Goal: Book appointment/travel/reservation

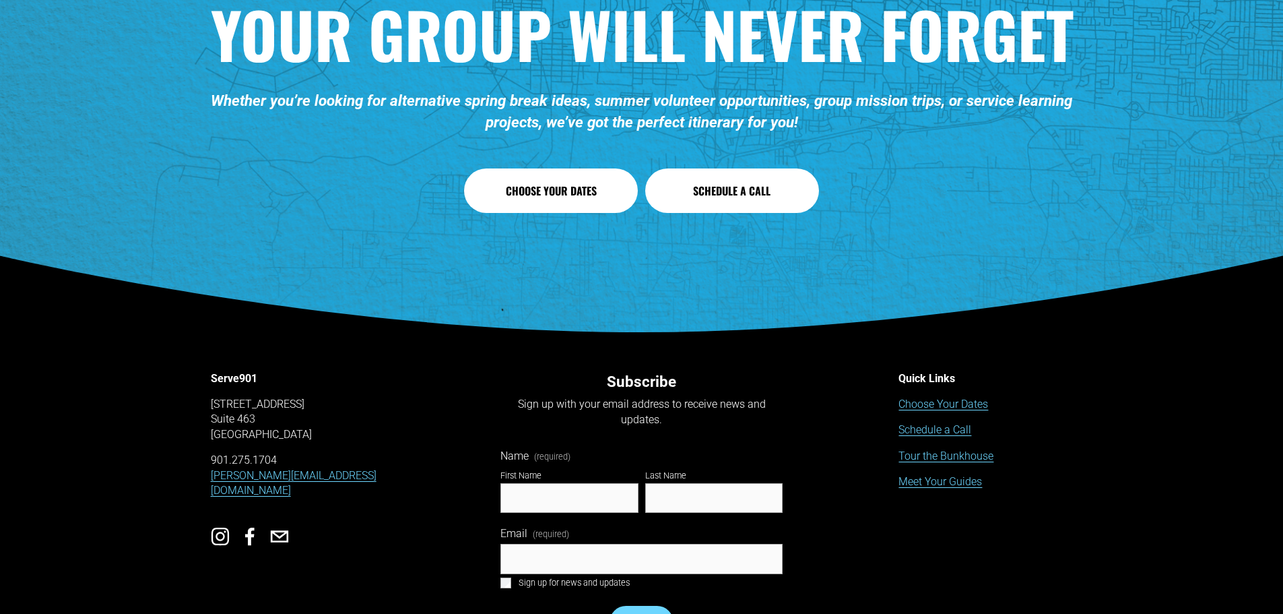
scroll to position [6595, 0]
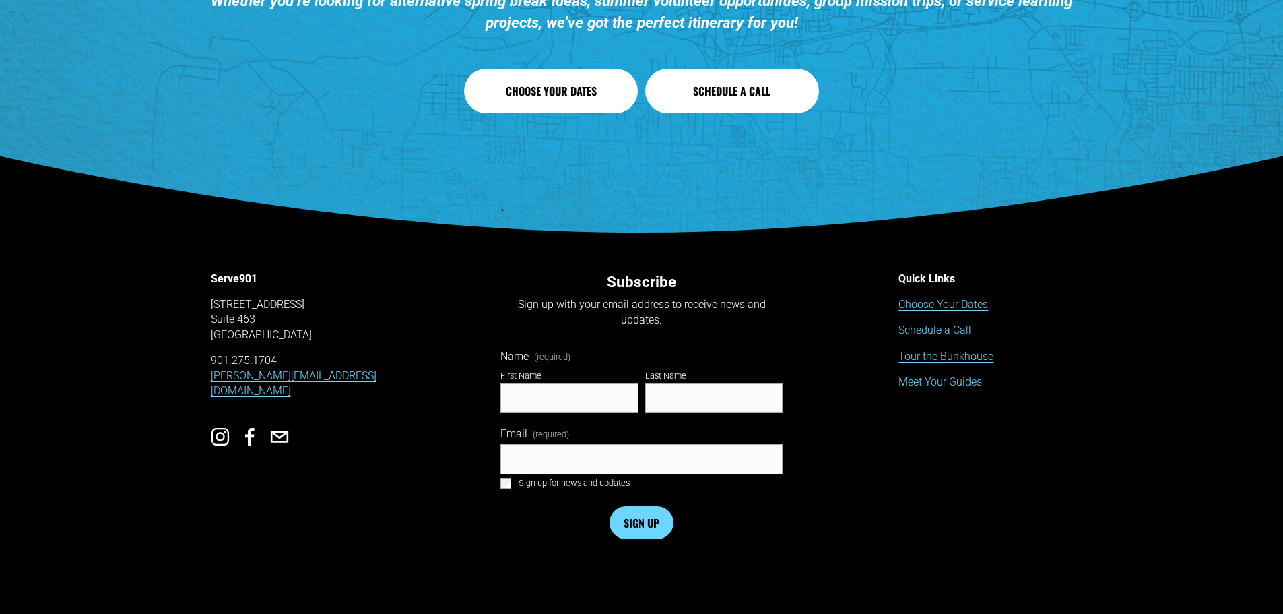
click at [552, 91] on link "Choose Your Dates" at bounding box center [551, 91] width 174 height 44
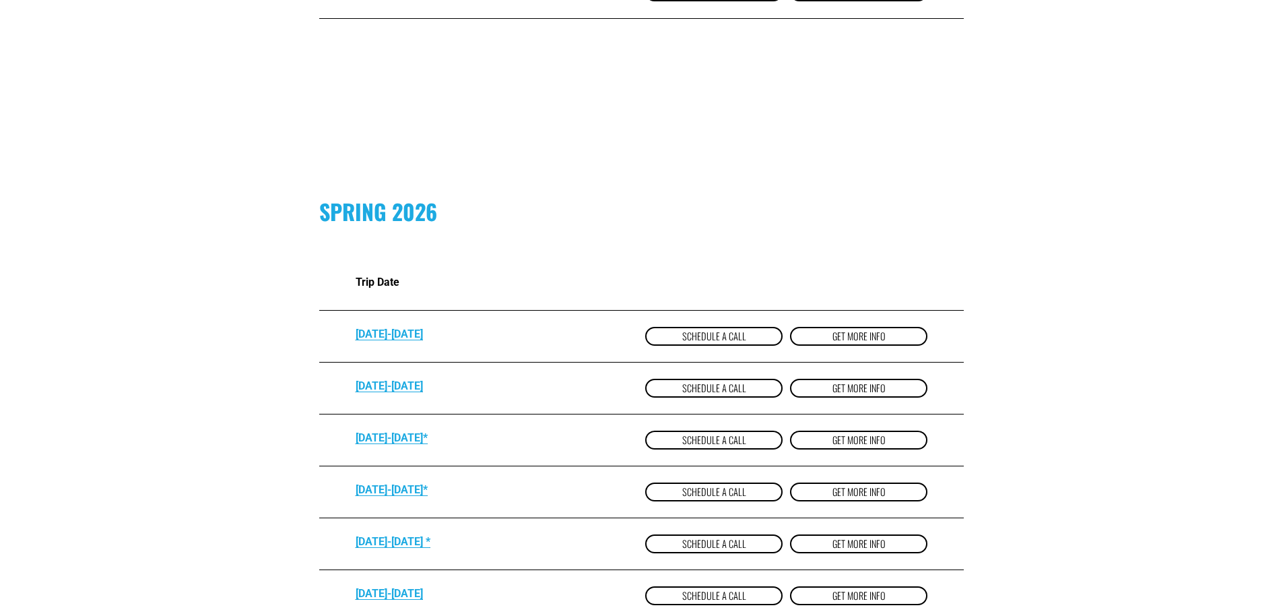
scroll to position [876, 0]
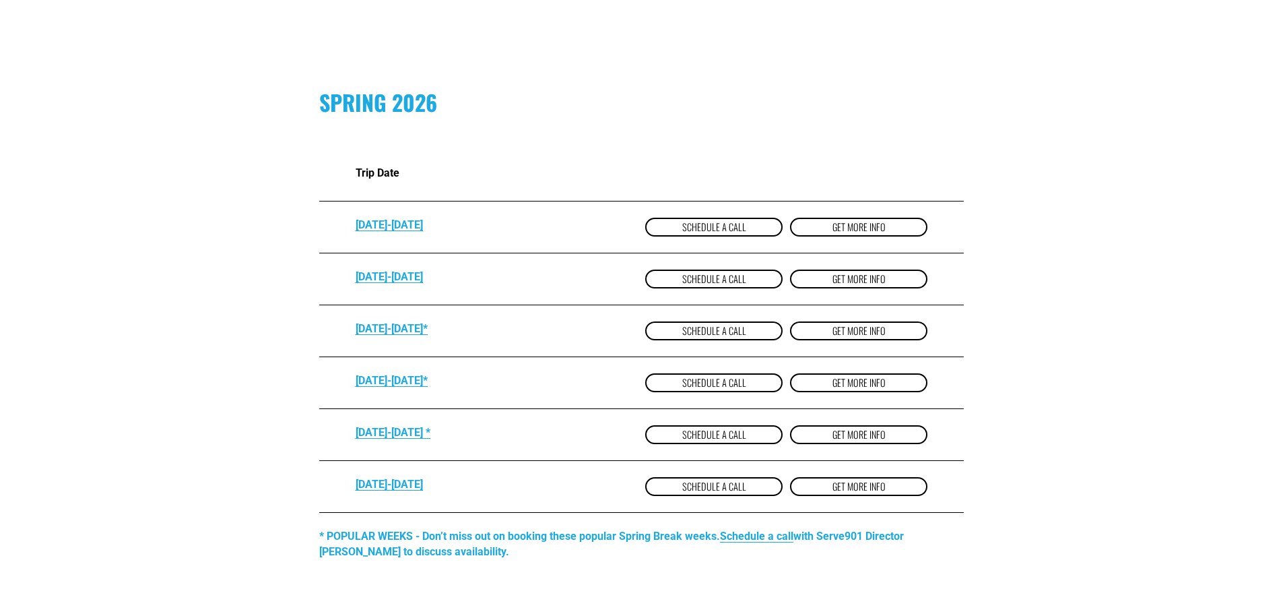
click at [896, 332] on link "get more Info" at bounding box center [858, 330] width 137 height 19
click at [892, 391] on link "get more Info" at bounding box center [858, 382] width 137 height 19
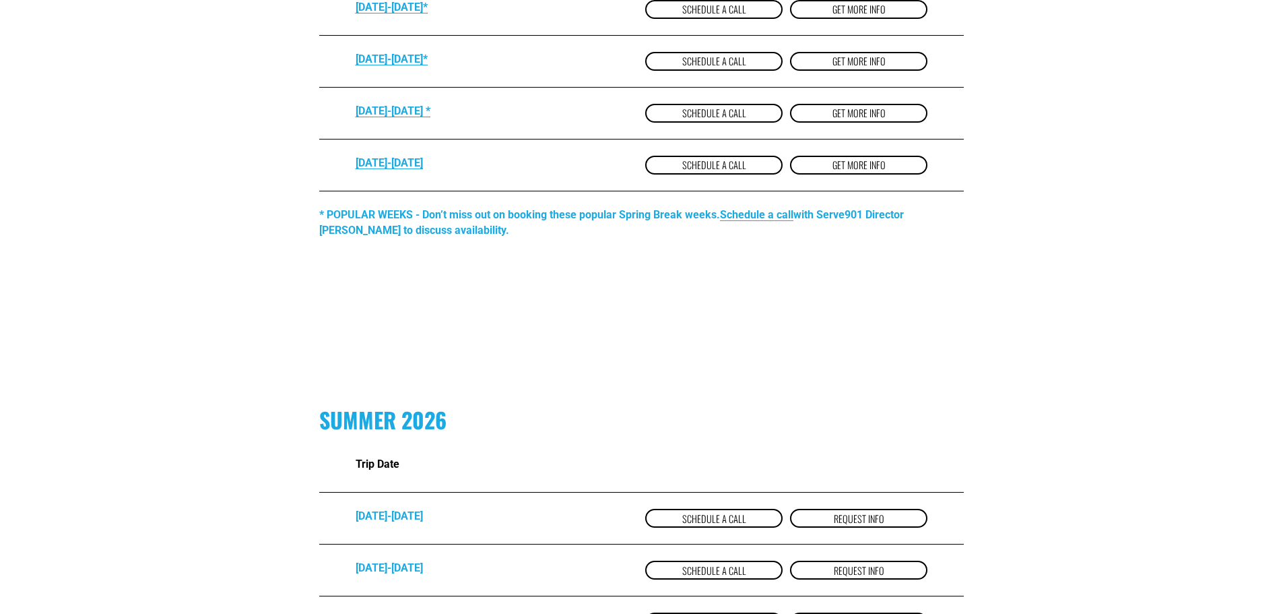
scroll to position [1078, 0]
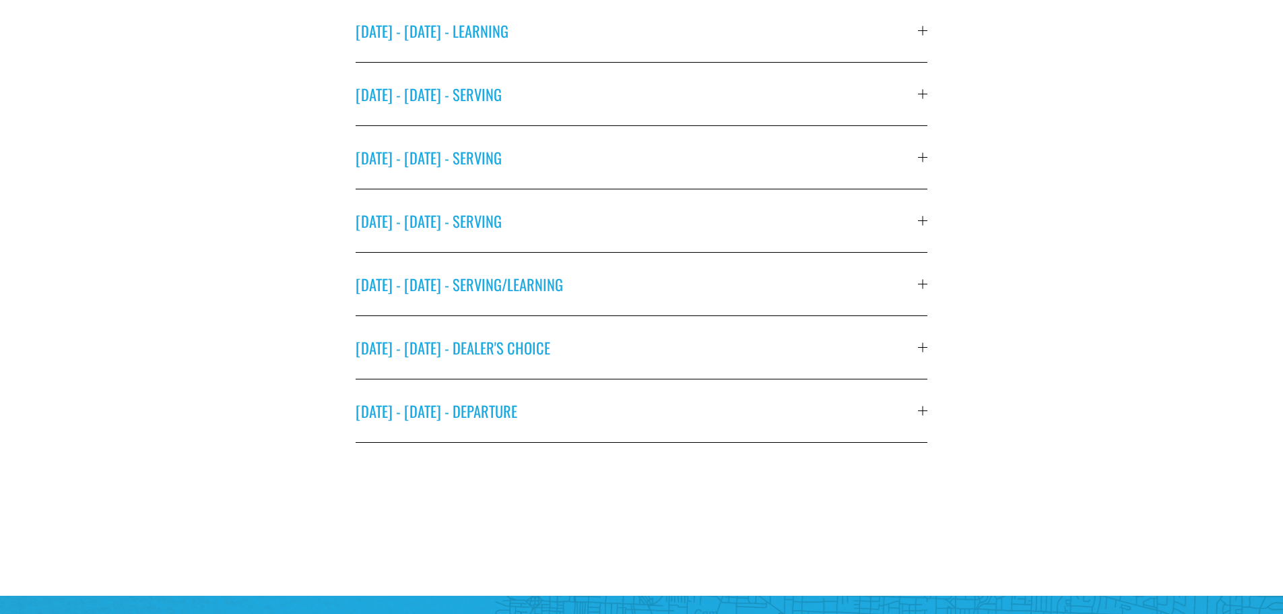
scroll to position [741, 0]
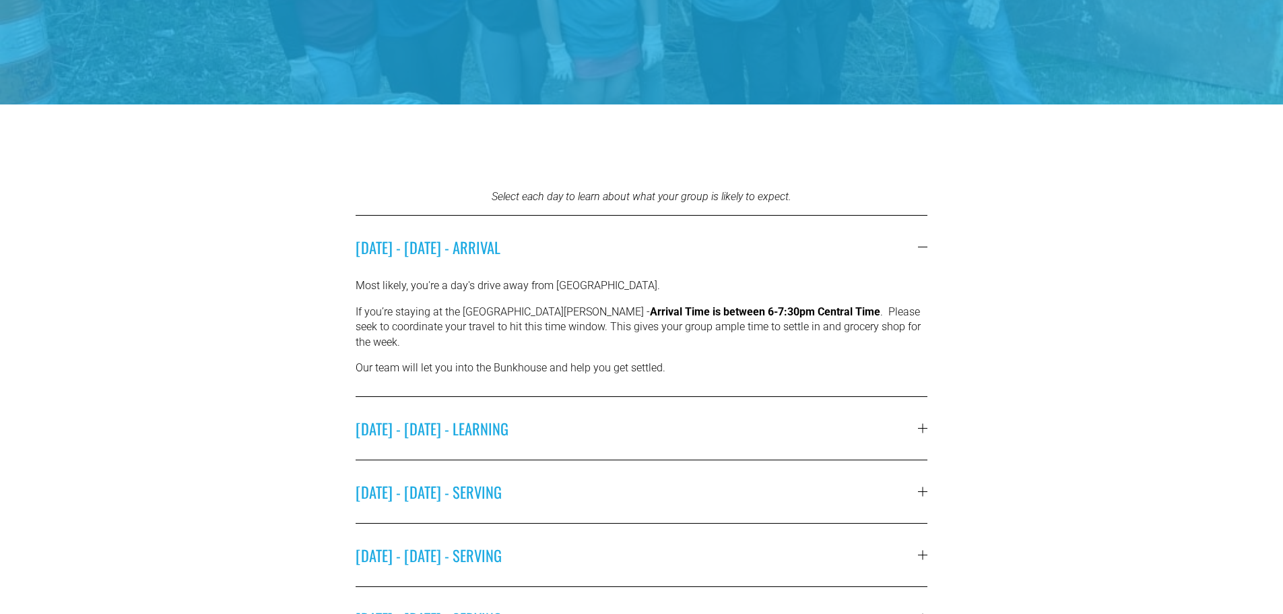
scroll to position [404, 0]
